Goal: Navigation & Orientation: Go to known website

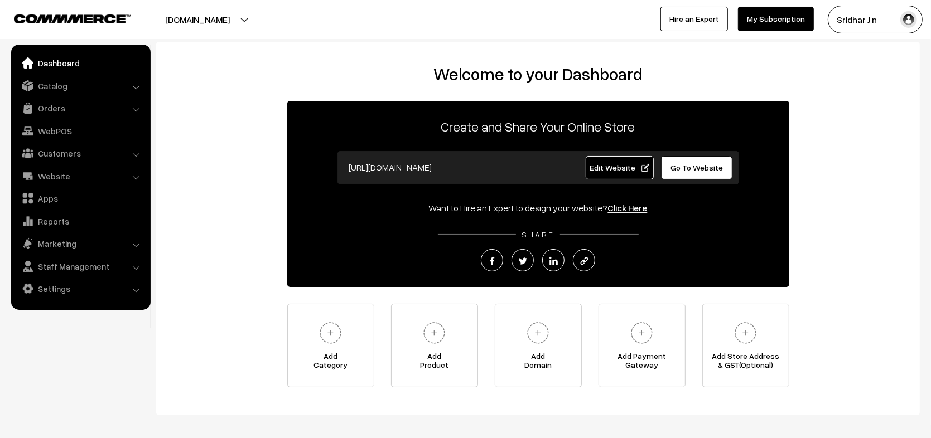
click at [861, 9] on button "Sridhar J n" at bounding box center [875, 20] width 95 height 28
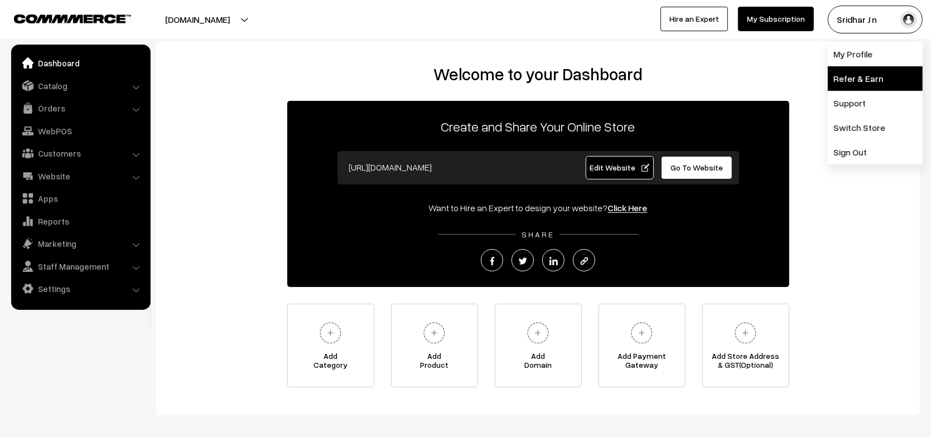
click at [874, 75] on link "Refer & Earn" at bounding box center [875, 78] width 95 height 25
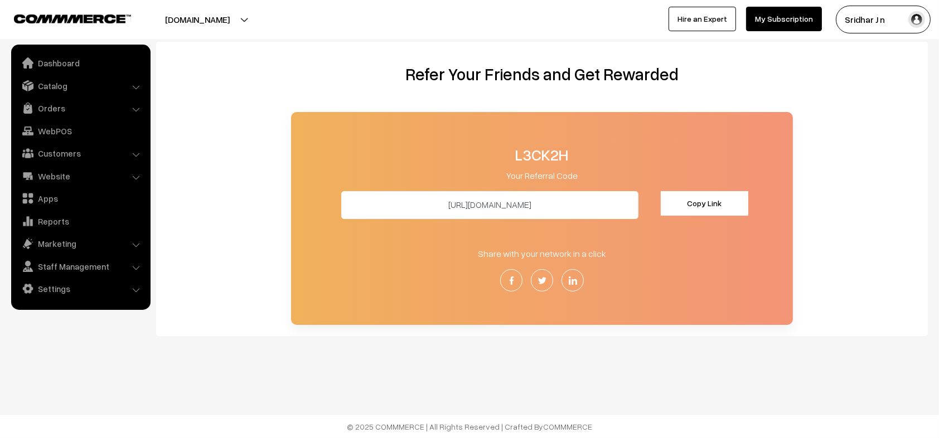
click at [676, 209] on button "Copy Link" at bounding box center [705, 203] width 88 height 25
drag, startPoint x: 547, startPoint y: 208, endPoint x: 512, endPoint y: 208, distance: 35.7
click at [512, 208] on input "https://c3mrce.in/r/L3CK2H" at bounding box center [489, 205] width 297 height 28
click at [70, 110] on link "Orders" at bounding box center [80, 108] width 133 height 20
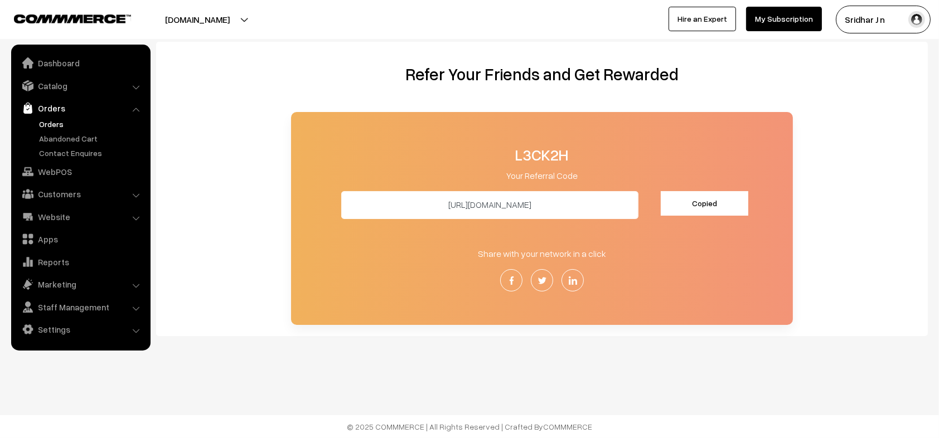
click at [59, 126] on link "Orders" at bounding box center [91, 124] width 110 height 12
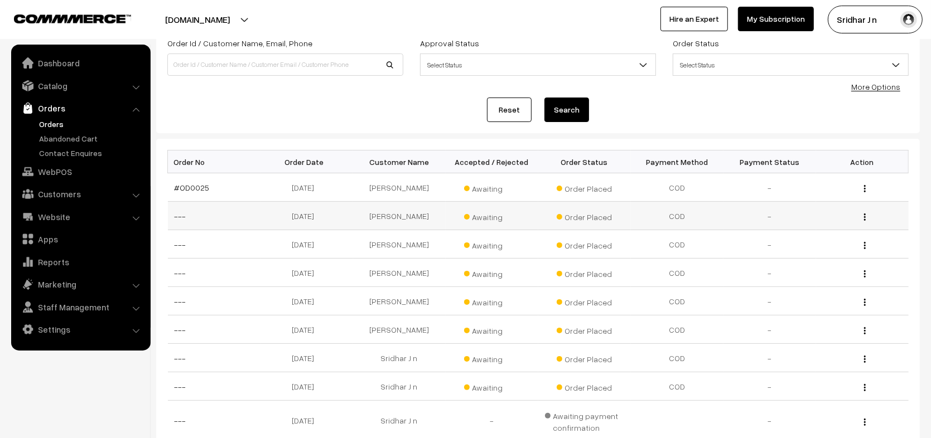
scroll to position [70, 0]
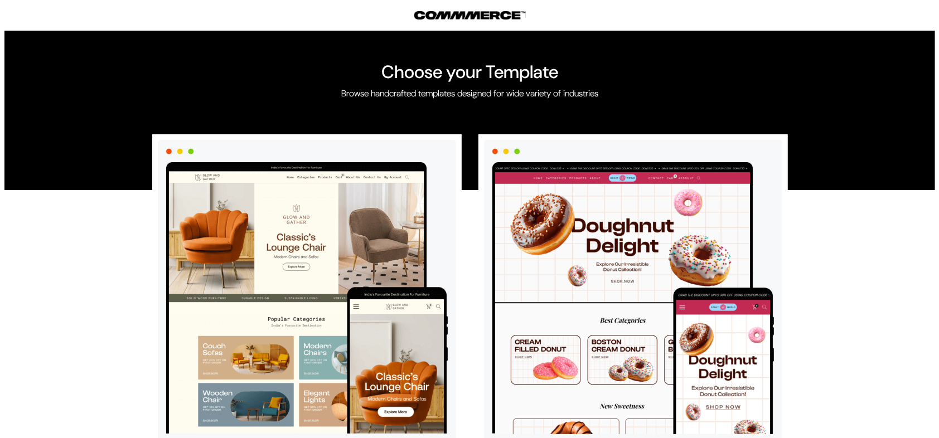
scroll to position [2445, 0]
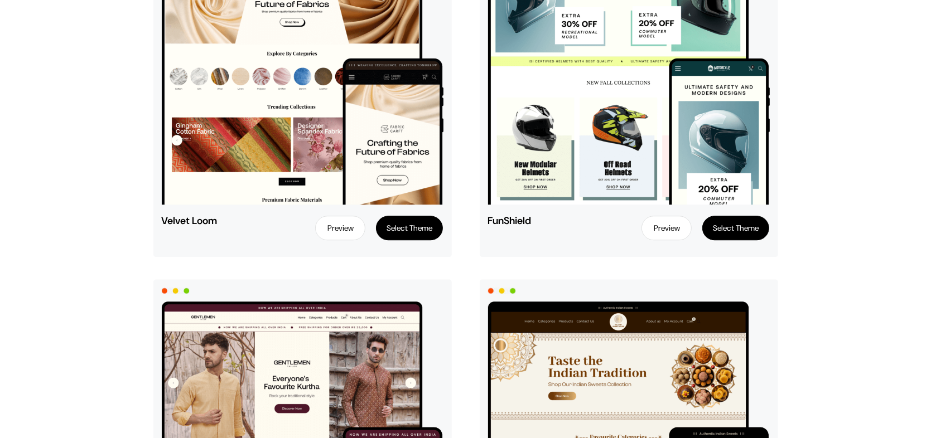
click at [725, 227] on button "Select Theme" at bounding box center [735, 228] width 67 height 25
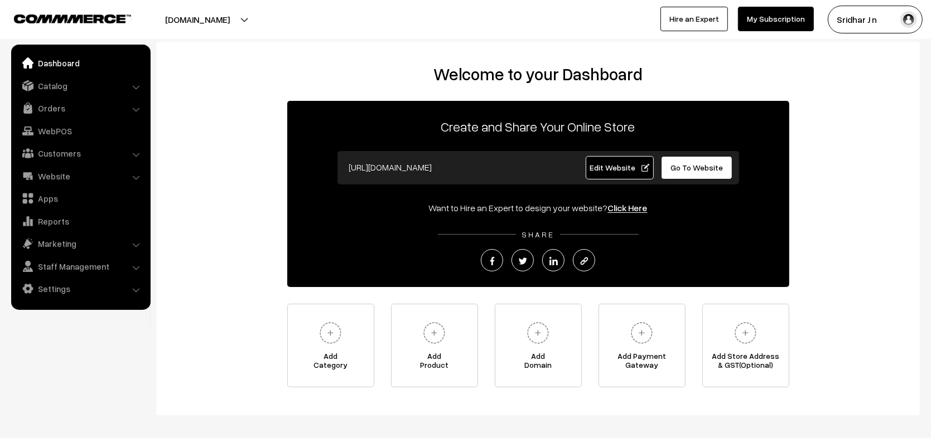
click at [160, 15] on button "[DOMAIN_NAME]" at bounding box center [197, 20] width 143 height 28
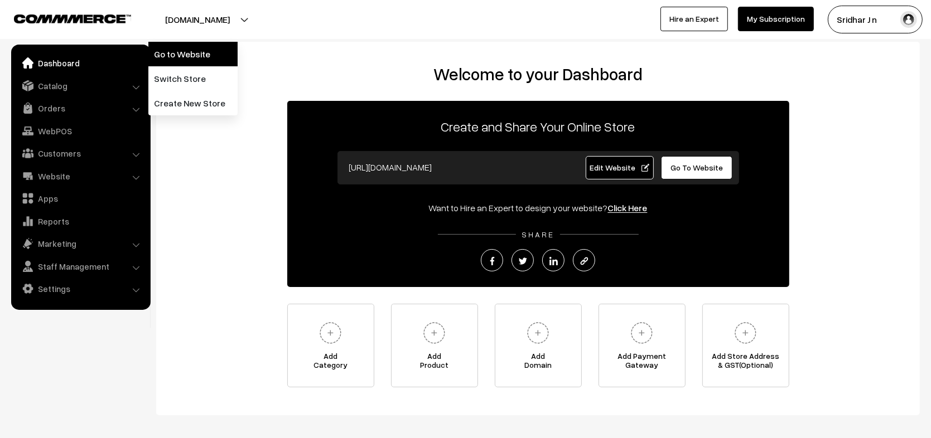
click at [202, 55] on link "Go to Website" at bounding box center [192, 54] width 89 height 25
